Goal: Information Seeking & Learning: Learn about a topic

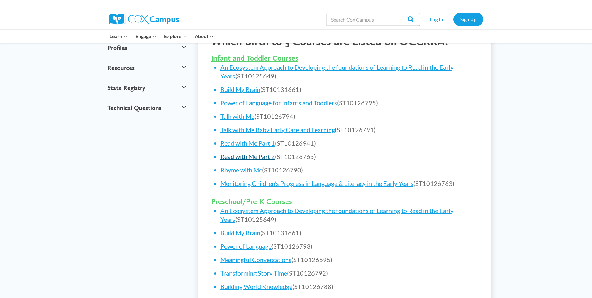
click at [265, 158] on link "Read with Me Part 2" at bounding box center [247, 156] width 55 height 7
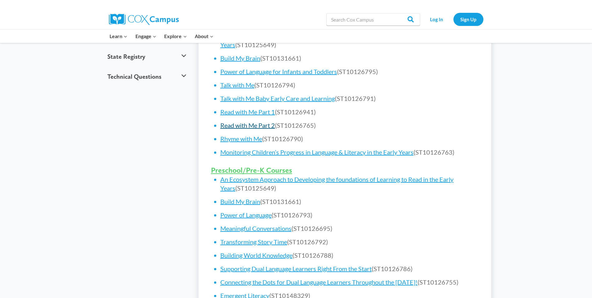
click at [241, 127] on link "Read with Me Part 2" at bounding box center [247, 124] width 55 height 7
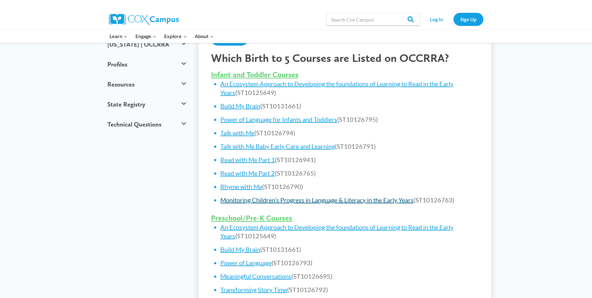
scroll to position [218, 0]
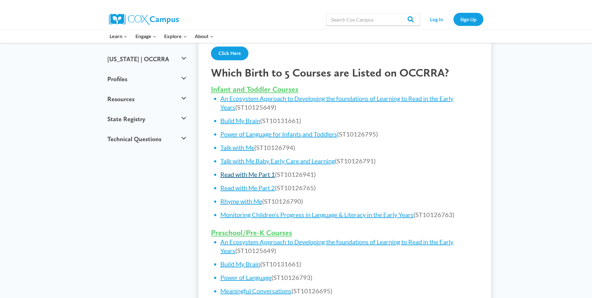
click at [243, 174] on link "Read with Me Part 1" at bounding box center [247, 173] width 55 height 7
click at [248, 189] on link "Read with Me Part 2" at bounding box center [247, 187] width 55 height 7
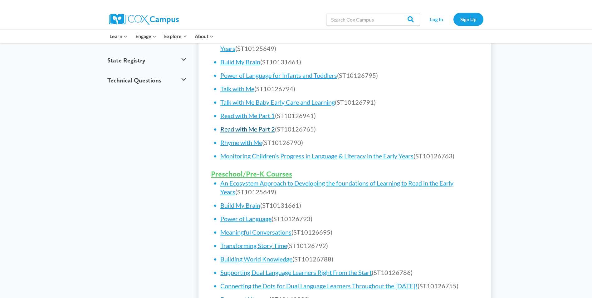
scroll to position [281, 0]
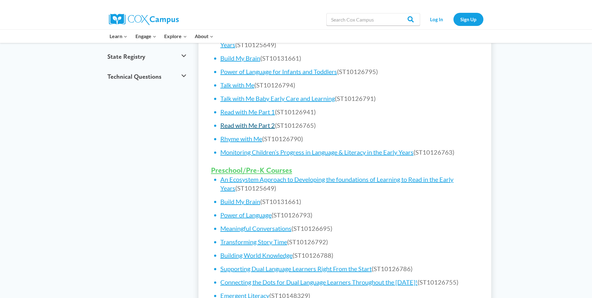
click at [267, 126] on link "Read with Me Part 2" at bounding box center [247, 124] width 55 height 7
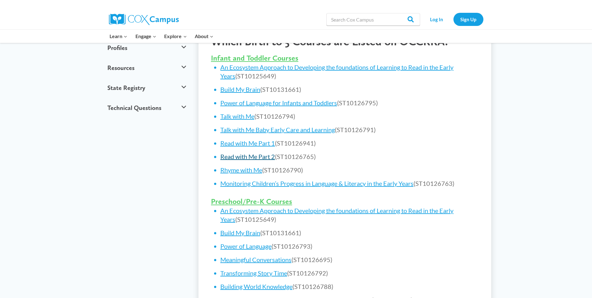
click at [264, 158] on link "Read with Me Part 2" at bounding box center [247, 156] width 55 height 7
click at [262, 155] on link "Read with Me Part 2" at bounding box center [247, 156] width 55 height 7
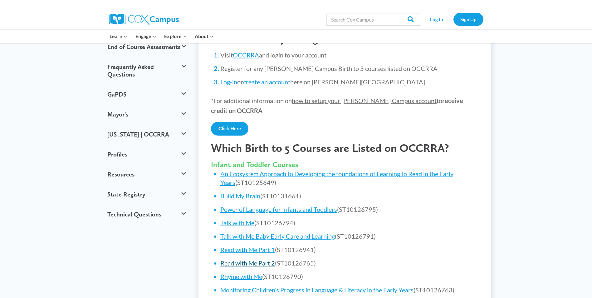
scroll to position [125, 0]
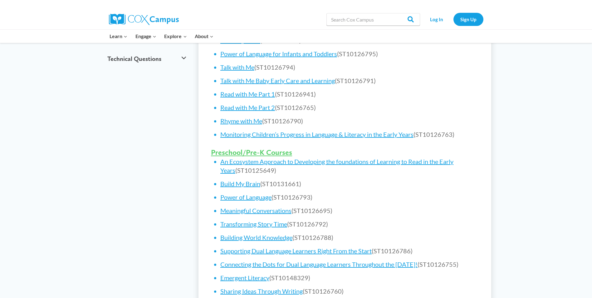
scroll to position [312, 0]
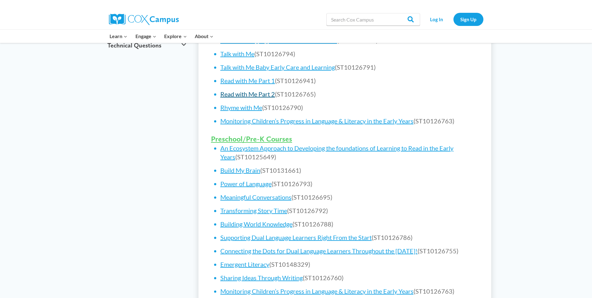
click at [251, 96] on link "Read with Me Part 2" at bounding box center [247, 93] width 55 height 7
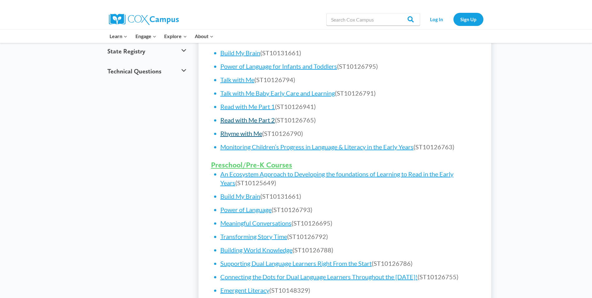
scroll to position [281, 0]
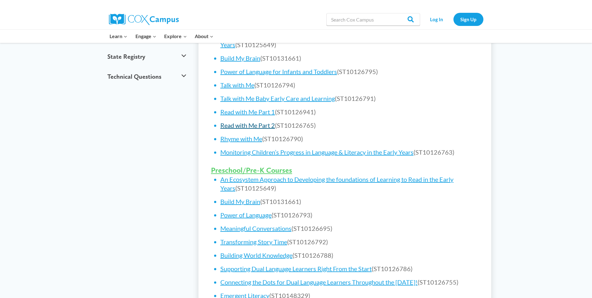
click at [258, 123] on link "Read with Me Part 2" at bounding box center [247, 124] width 55 height 7
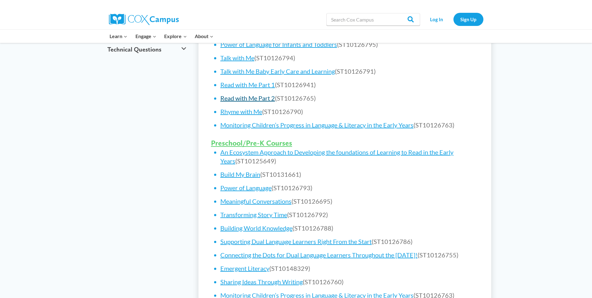
scroll to position [250, 0]
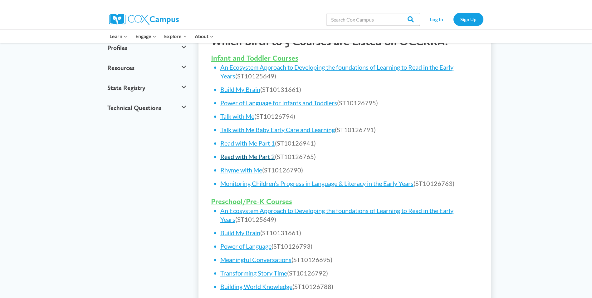
click at [250, 156] on link "Read with Me Part 2" at bounding box center [247, 156] width 55 height 7
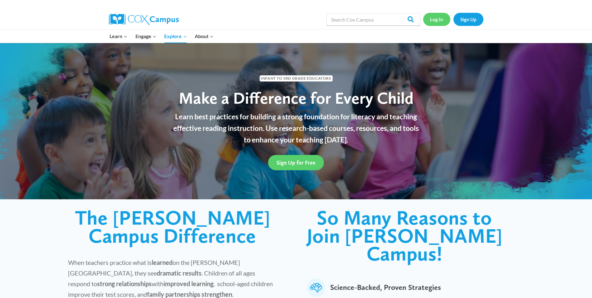
click at [435, 18] on link "Log In" at bounding box center [436, 19] width 27 height 13
